Goal: Navigation & Orientation: Find specific page/section

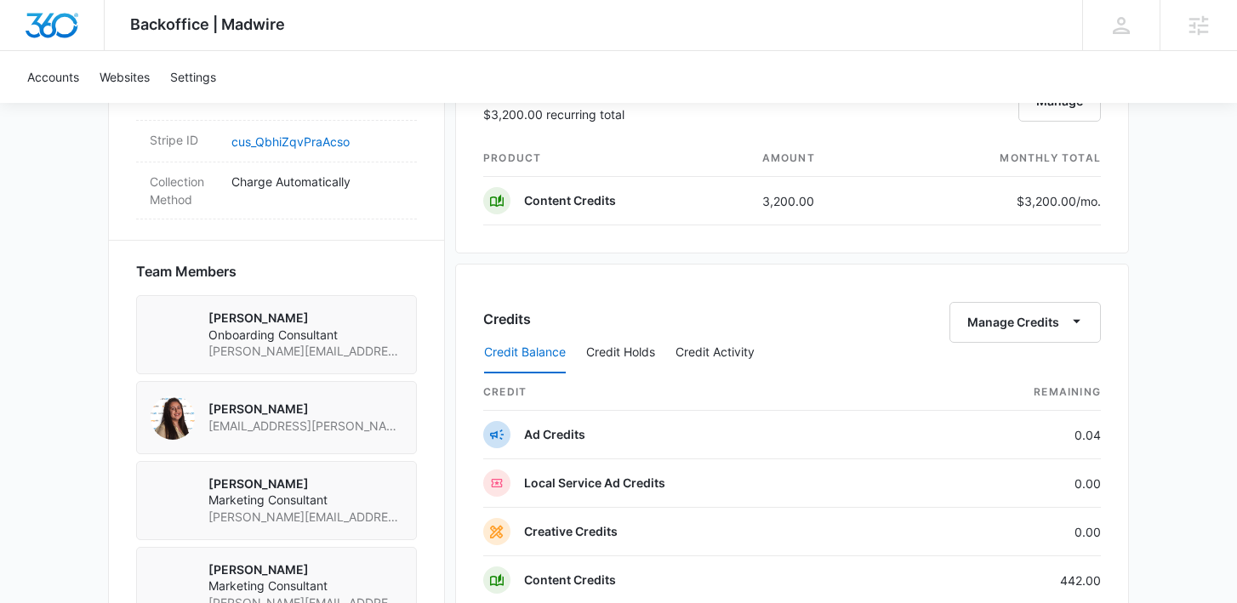
scroll to position [1056, 0]
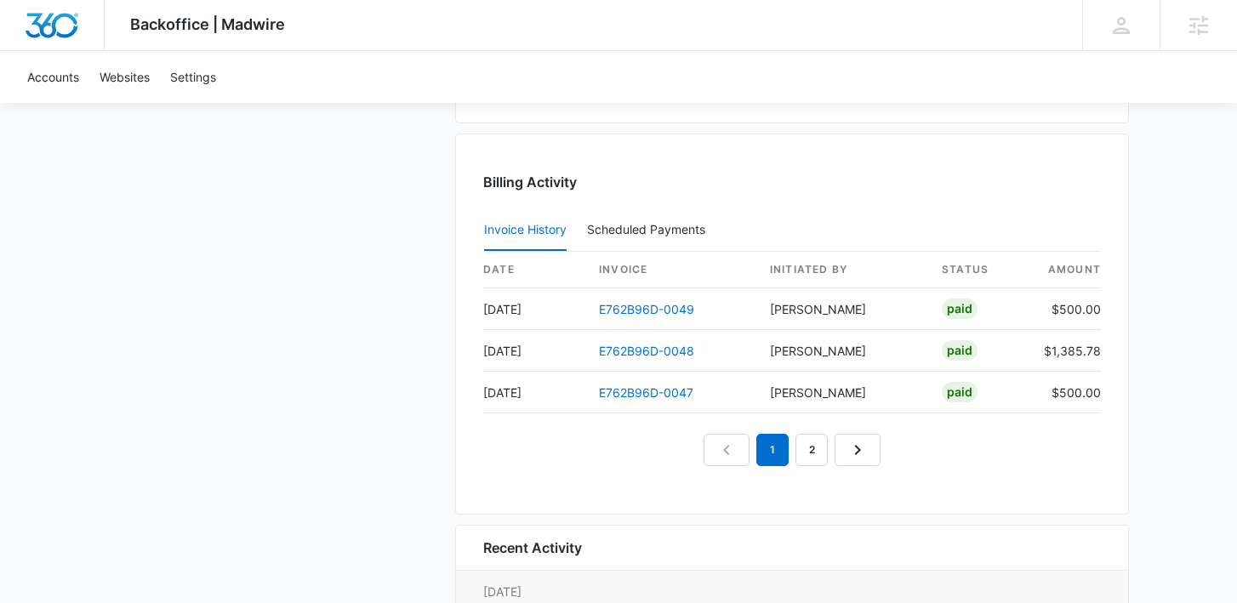
scroll to position [1691, 0]
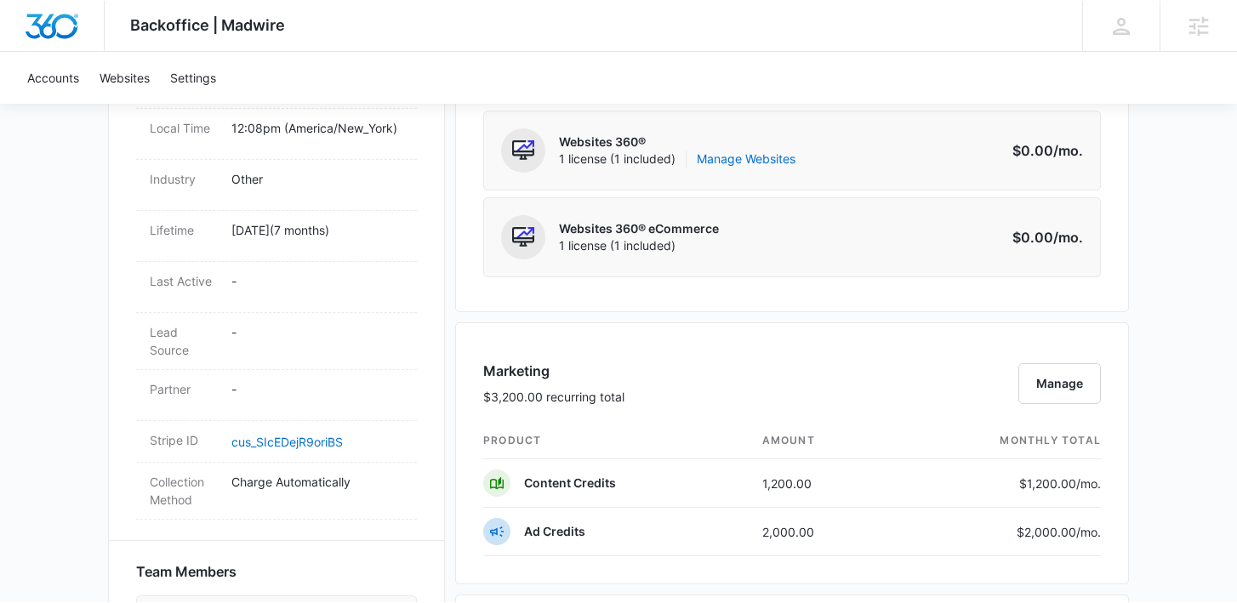
scroll to position [947, 0]
